Goal: Task Accomplishment & Management: Complete application form

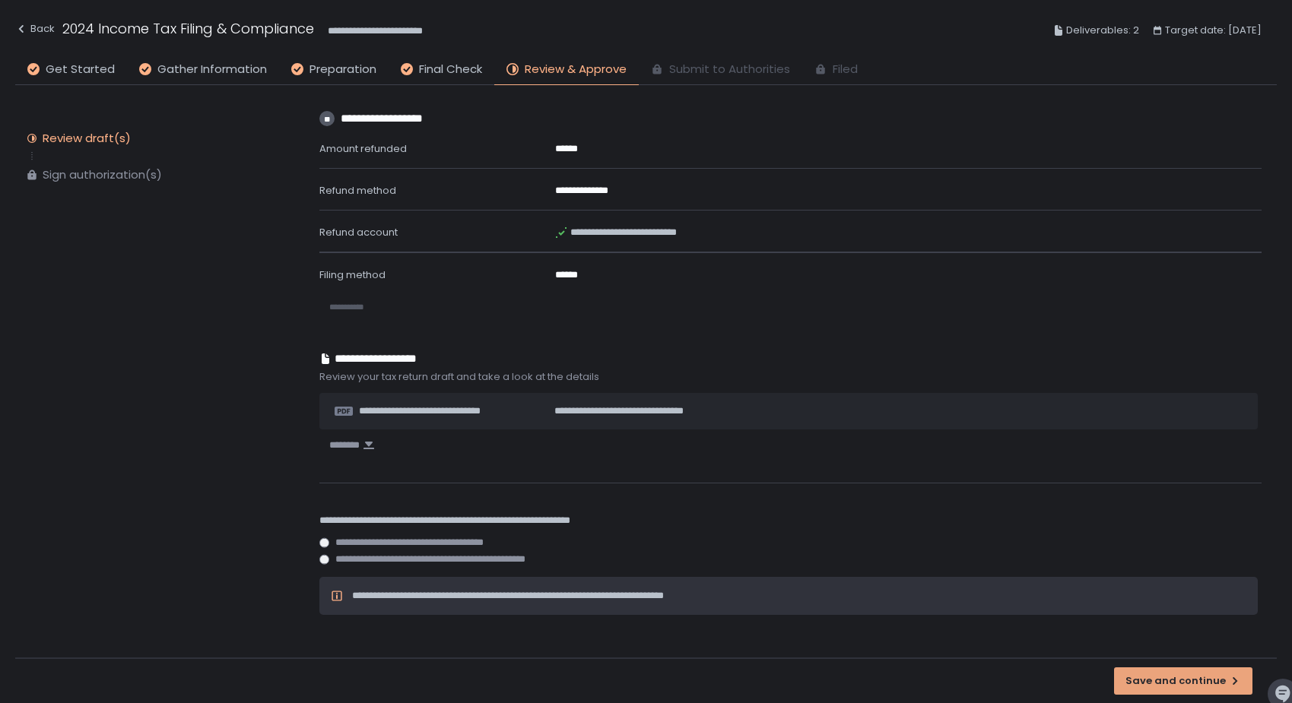
scroll to position [424, 0]
click at [1202, 686] on div "Save and continue" at bounding box center [1183, 682] width 116 height 14
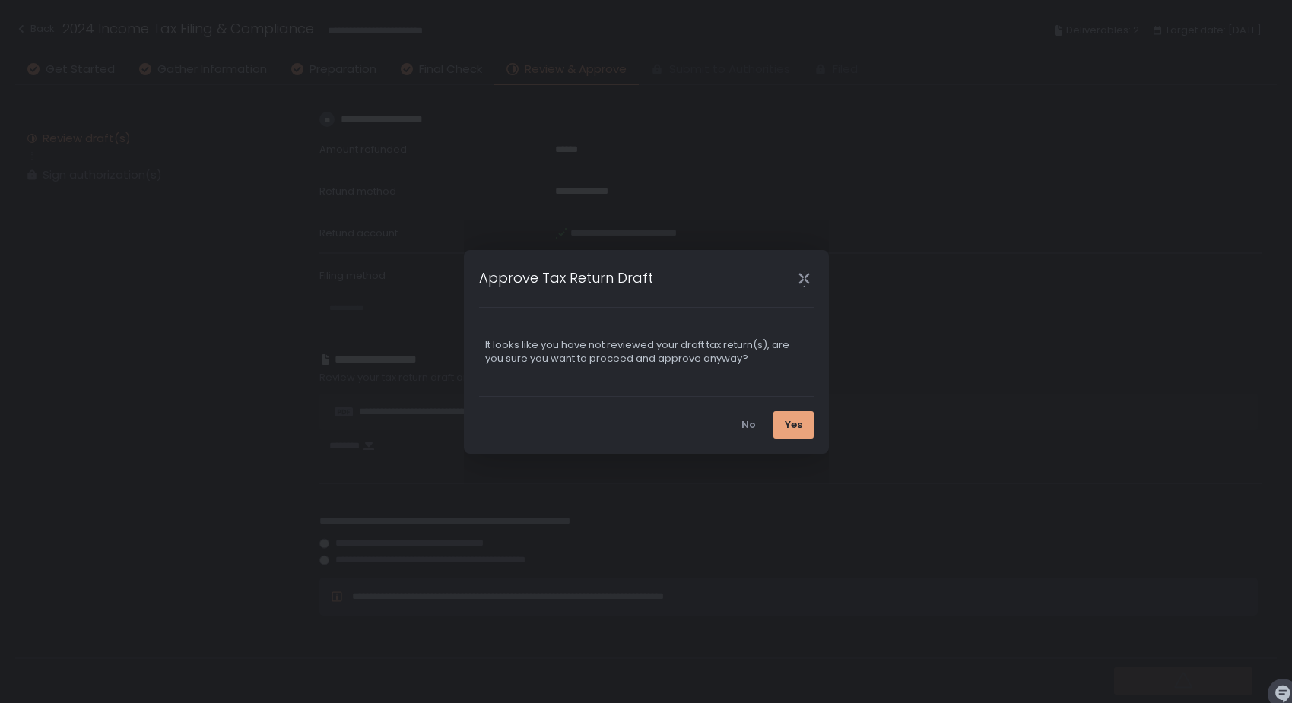
click at [789, 422] on div "Yes" at bounding box center [793, 425] width 17 height 14
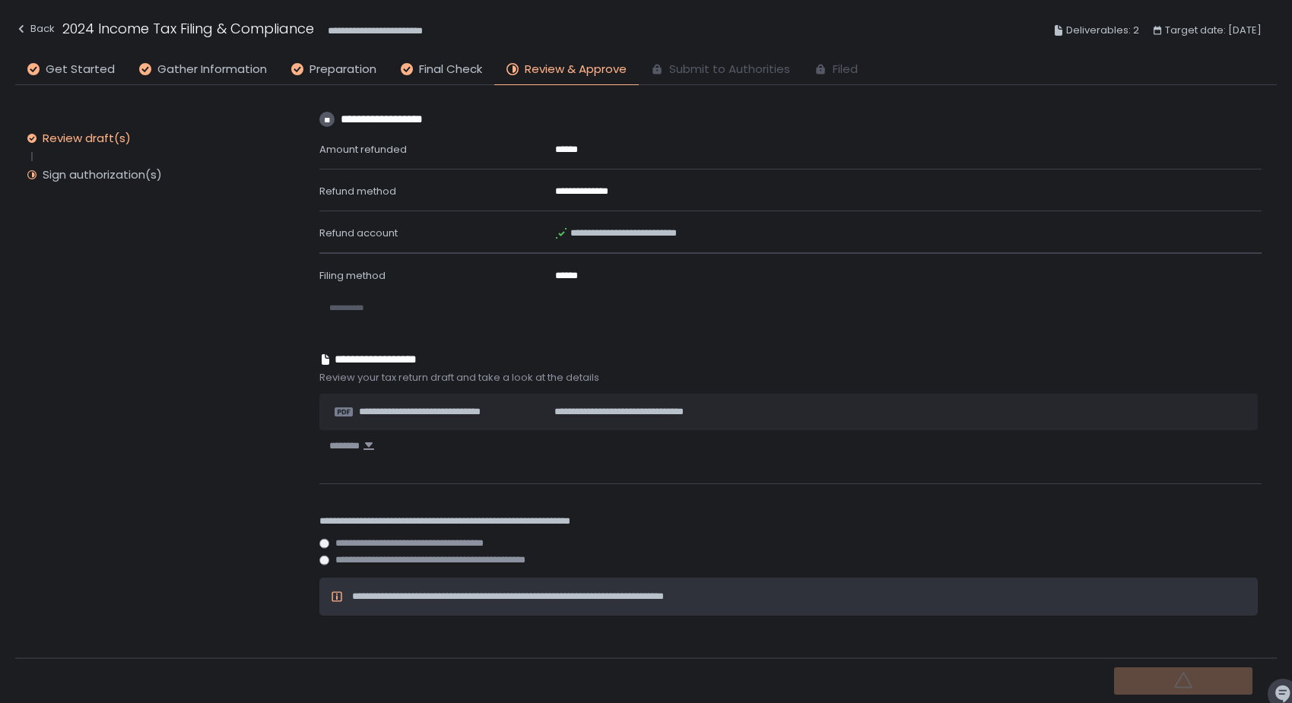
scroll to position [0, 0]
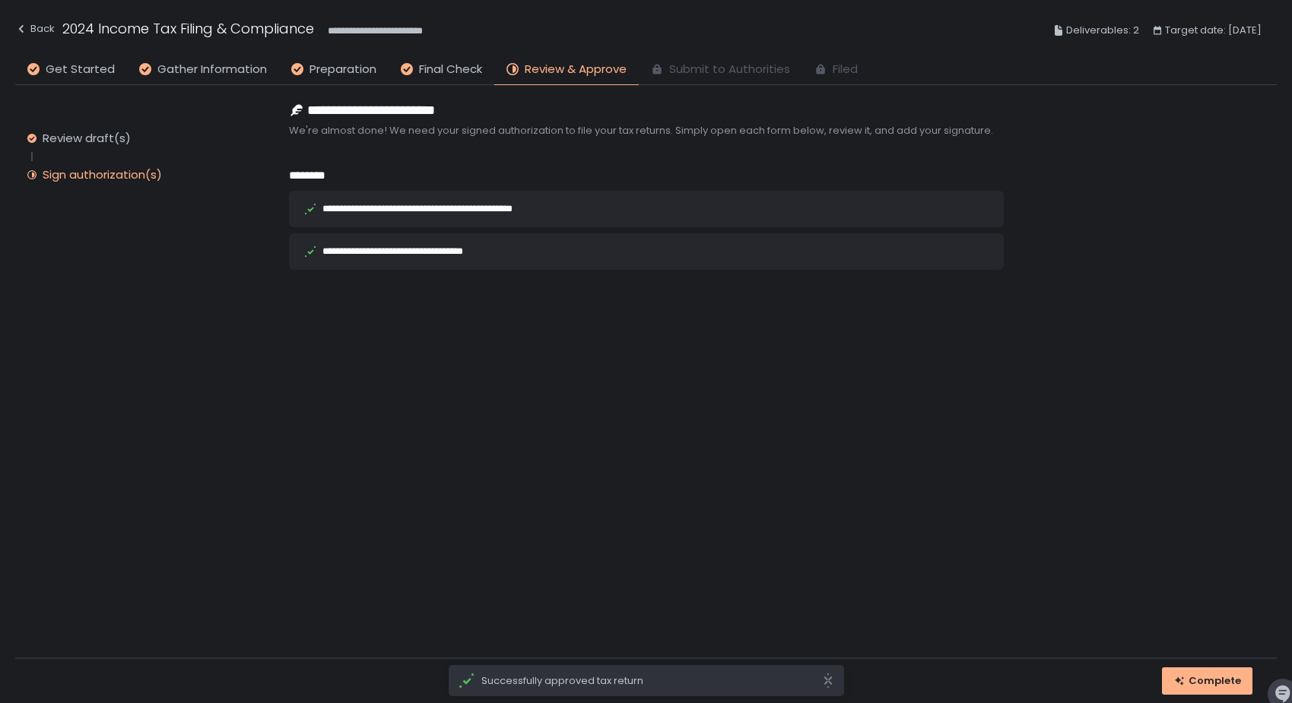
click at [560, 208] on div "**********" at bounding box center [446, 209] width 249 height 10
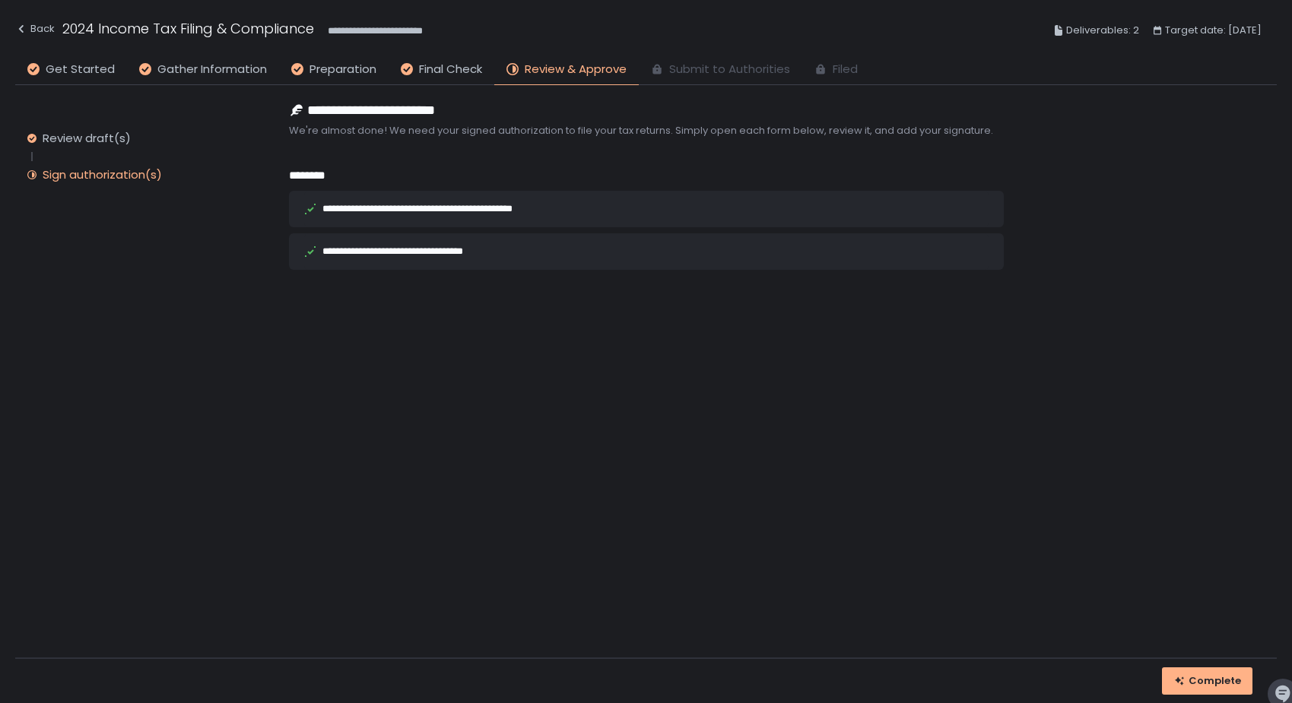
click at [305, 205] on icon at bounding box center [310, 209] width 12 height 12
click at [1194, 684] on div "Complete" at bounding box center [1207, 682] width 68 height 14
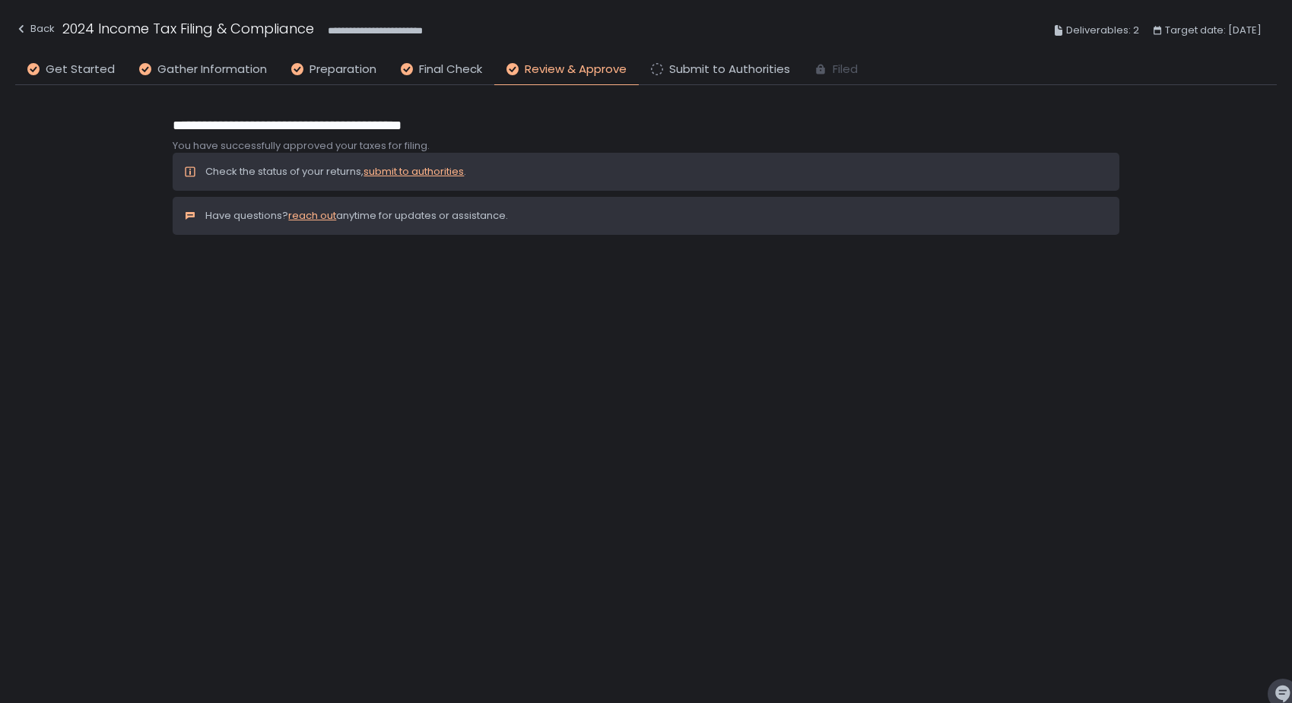
click at [401, 172] on link "submit to authorities" at bounding box center [413, 171] width 100 height 14
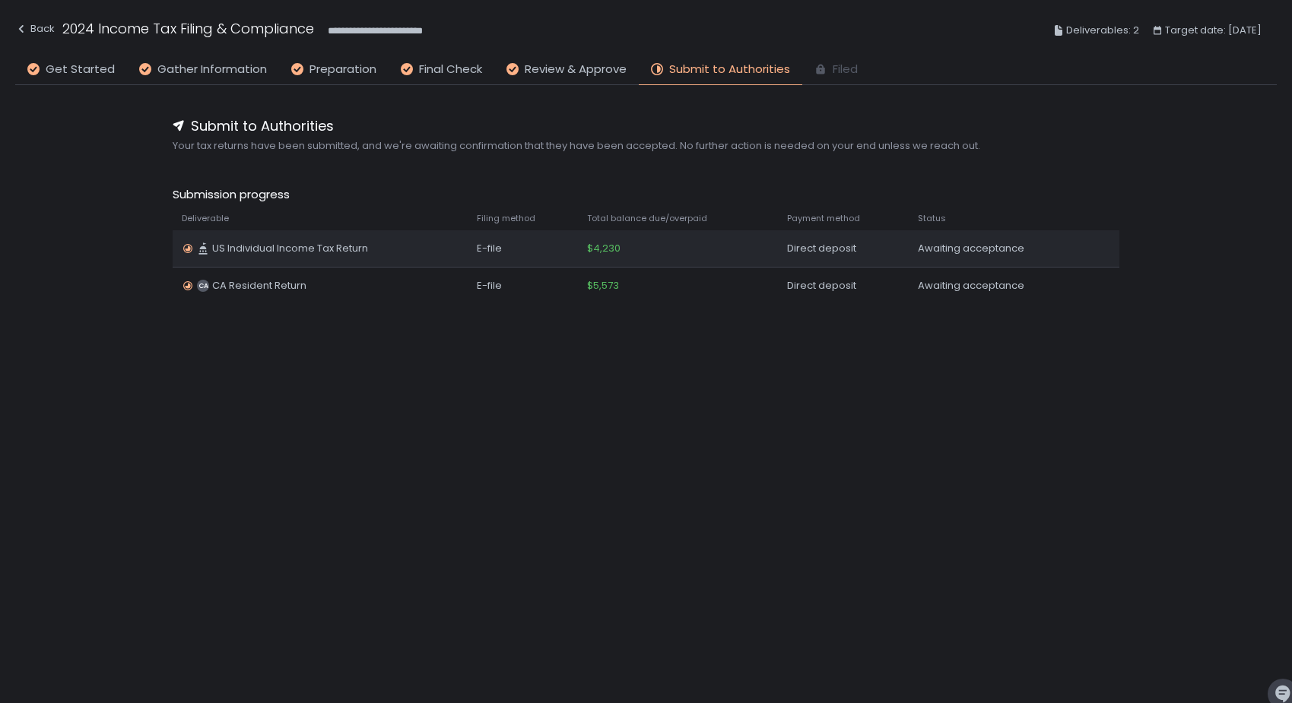
click at [383, 249] on div "US Individual Income Tax Return" at bounding box center [320, 249] width 276 height 14
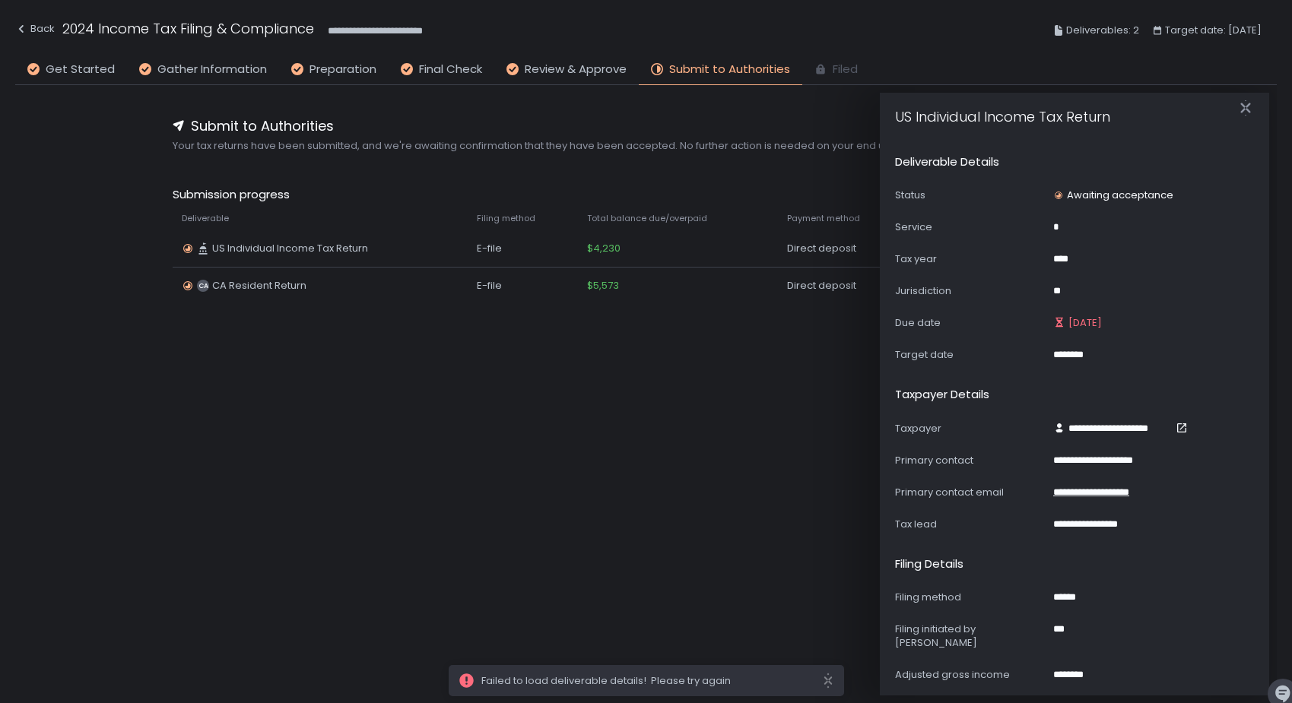
click at [716, 410] on div "**********" at bounding box center [646, 371] width 1262 height 573
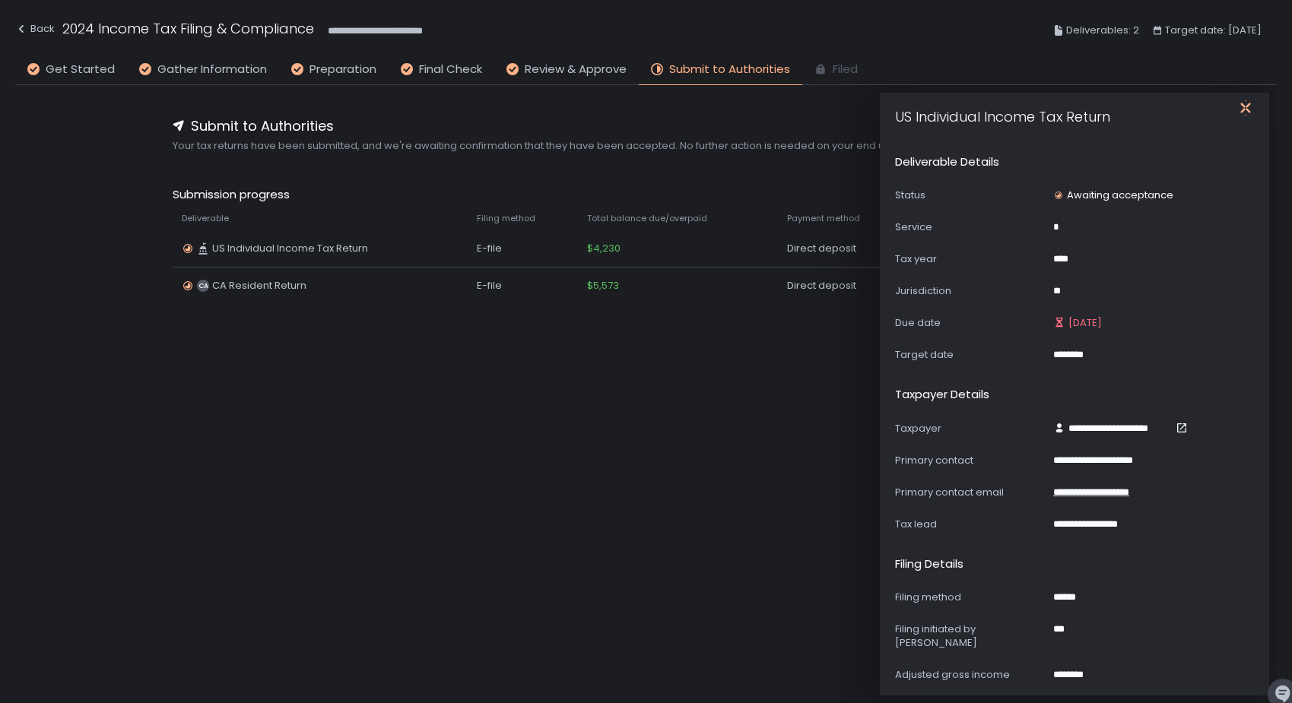
click at [1247, 106] on icon "button" at bounding box center [1245, 107] width 10 height 19
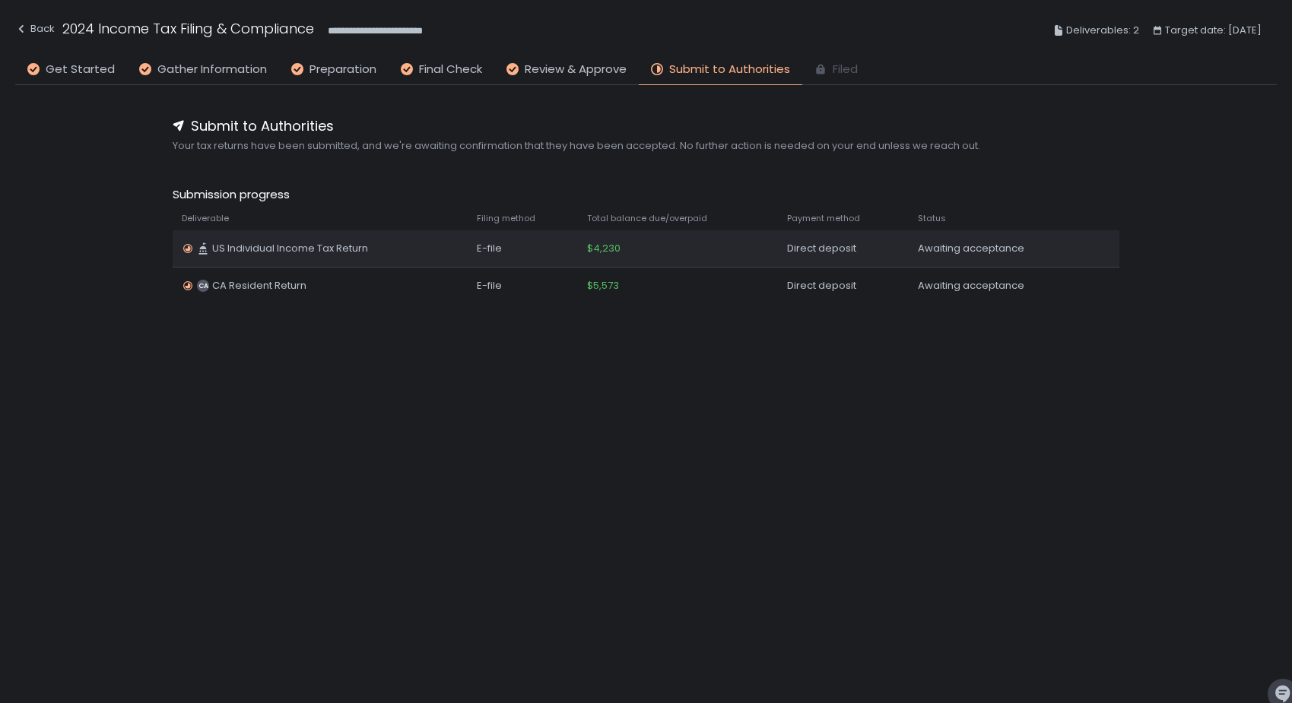
click at [947, 252] on div "Awaiting acceptance" at bounding box center [998, 249] width 161 height 14
